Goal: Task Accomplishment & Management: Use online tool/utility

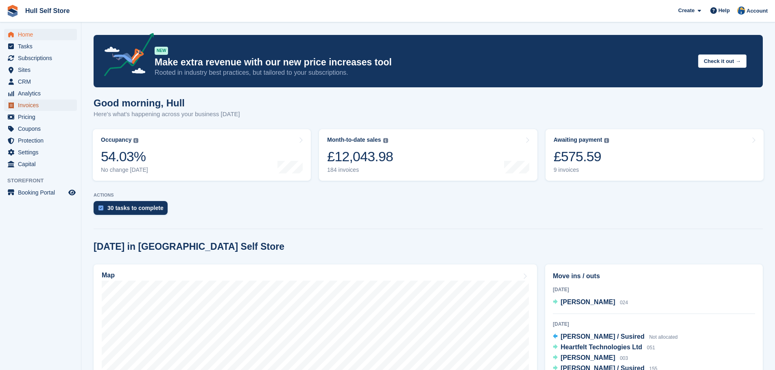
click at [29, 103] on span "Invoices" at bounding box center [42, 105] width 49 height 11
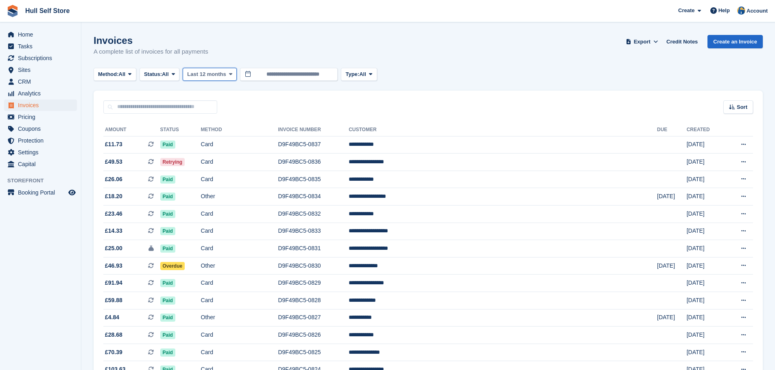
click at [197, 76] on span "Last 12 months" at bounding box center [206, 74] width 39 height 8
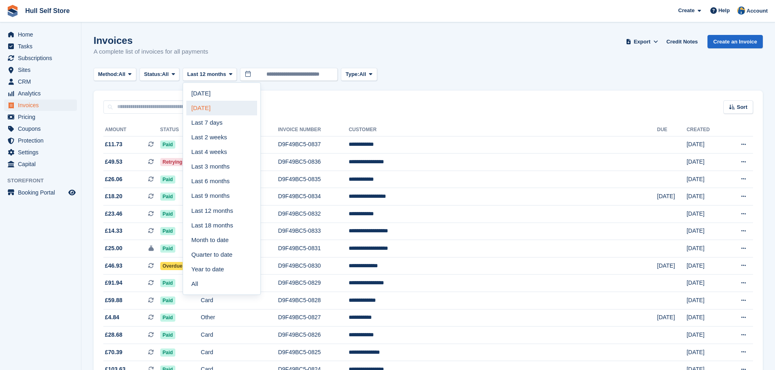
click at [200, 105] on link "[DATE]" at bounding box center [221, 108] width 71 height 15
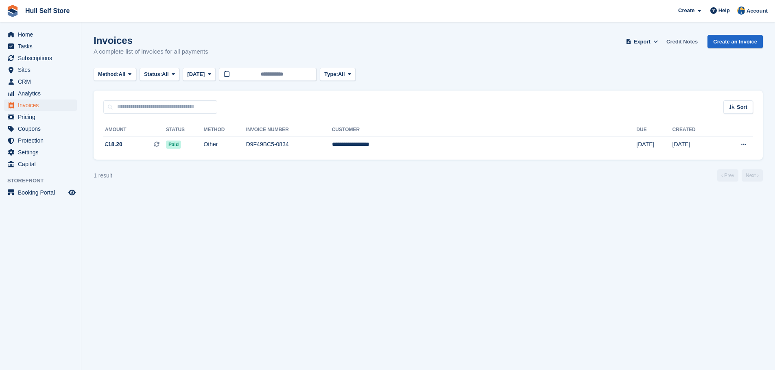
click at [682, 41] on link "Credit Notes" at bounding box center [682, 41] width 38 height 13
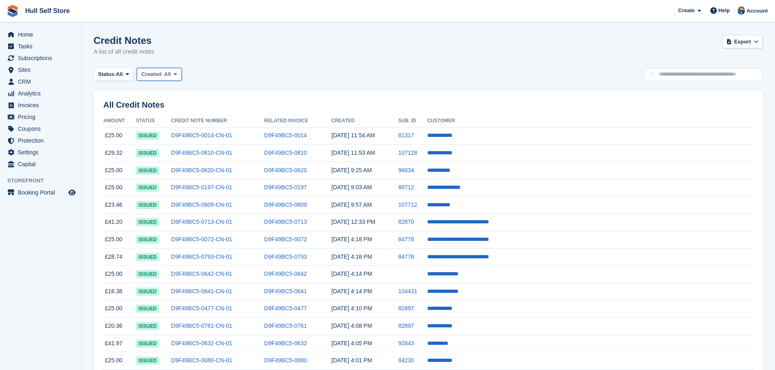
click at [159, 74] on span "Created:" at bounding box center [152, 74] width 22 height 6
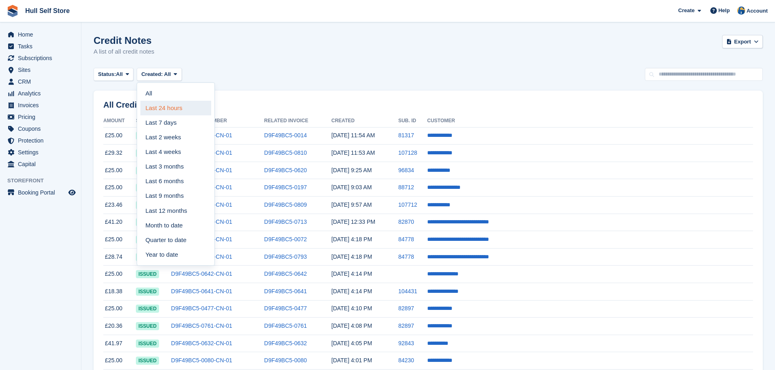
click at [157, 106] on link "Last 24 hours" at bounding box center [175, 108] width 71 height 15
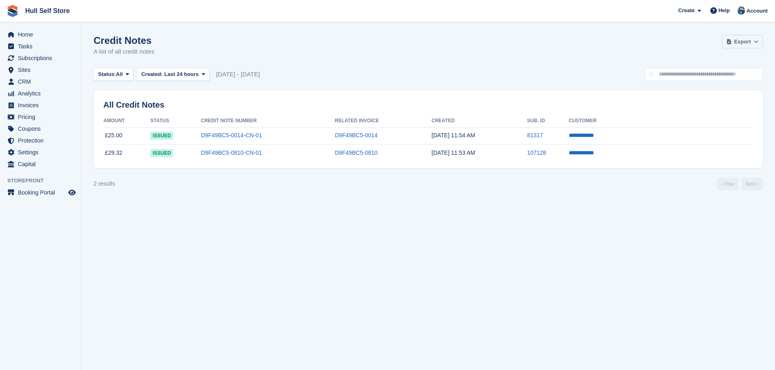
click at [750, 40] on span "Export" at bounding box center [742, 42] width 17 height 8
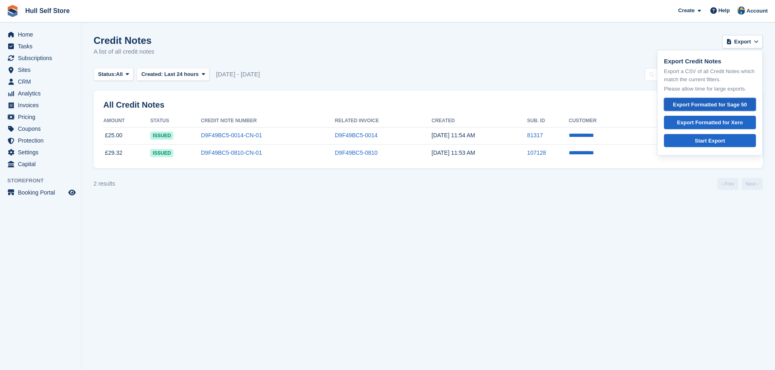
click at [701, 98] on link "Export Formatted for Sage 50" at bounding box center [710, 104] width 92 height 13
click at [33, 106] on span "Invoices" at bounding box center [42, 105] width 49 height 11
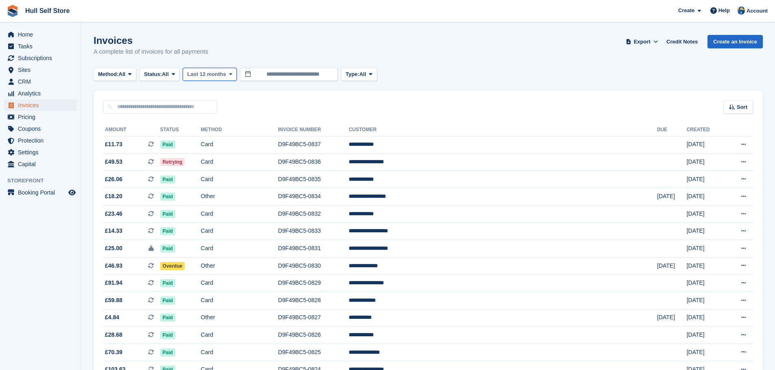
click at [231, 77] on icon at bounding box center [230, 74] width 3 height 5
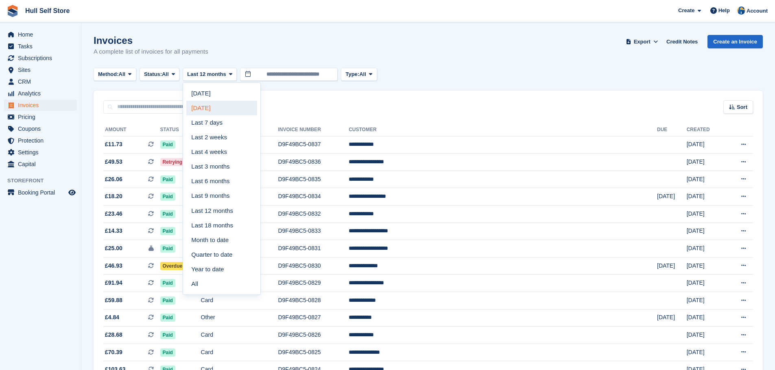
click at [226, 107] on link "[DATE]" at bounding box center [221, 108] width 71 height 15
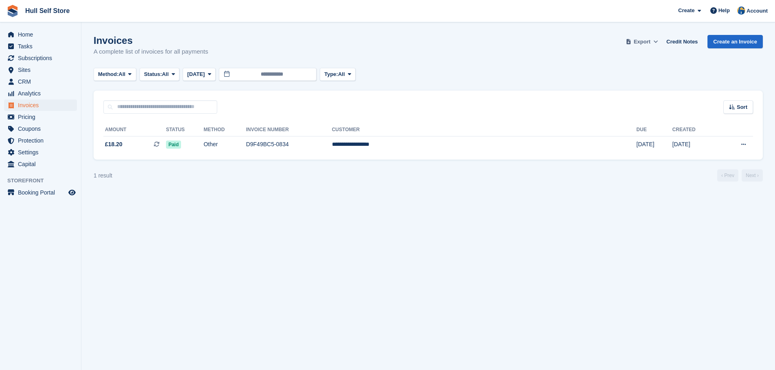
click at [638, 40] on span "Export" at bounding box center [642, 42] width 17 height 8
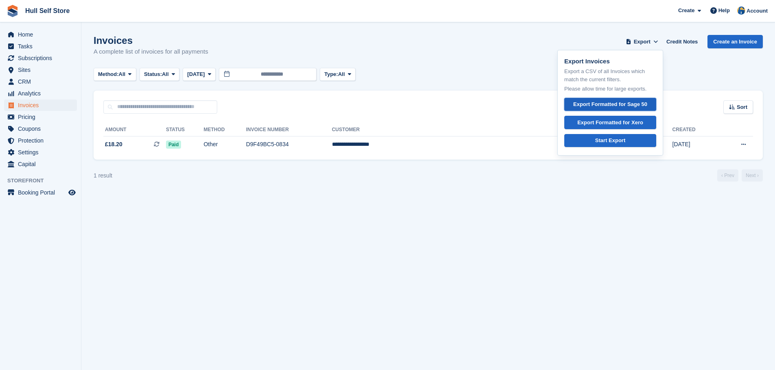
click at [612, 102] on div "Export Formatted for Sage 50" at bounding box center [610, 104] width 74 height 8
